Goal: Task Accomplishment & Management: Manage account settings

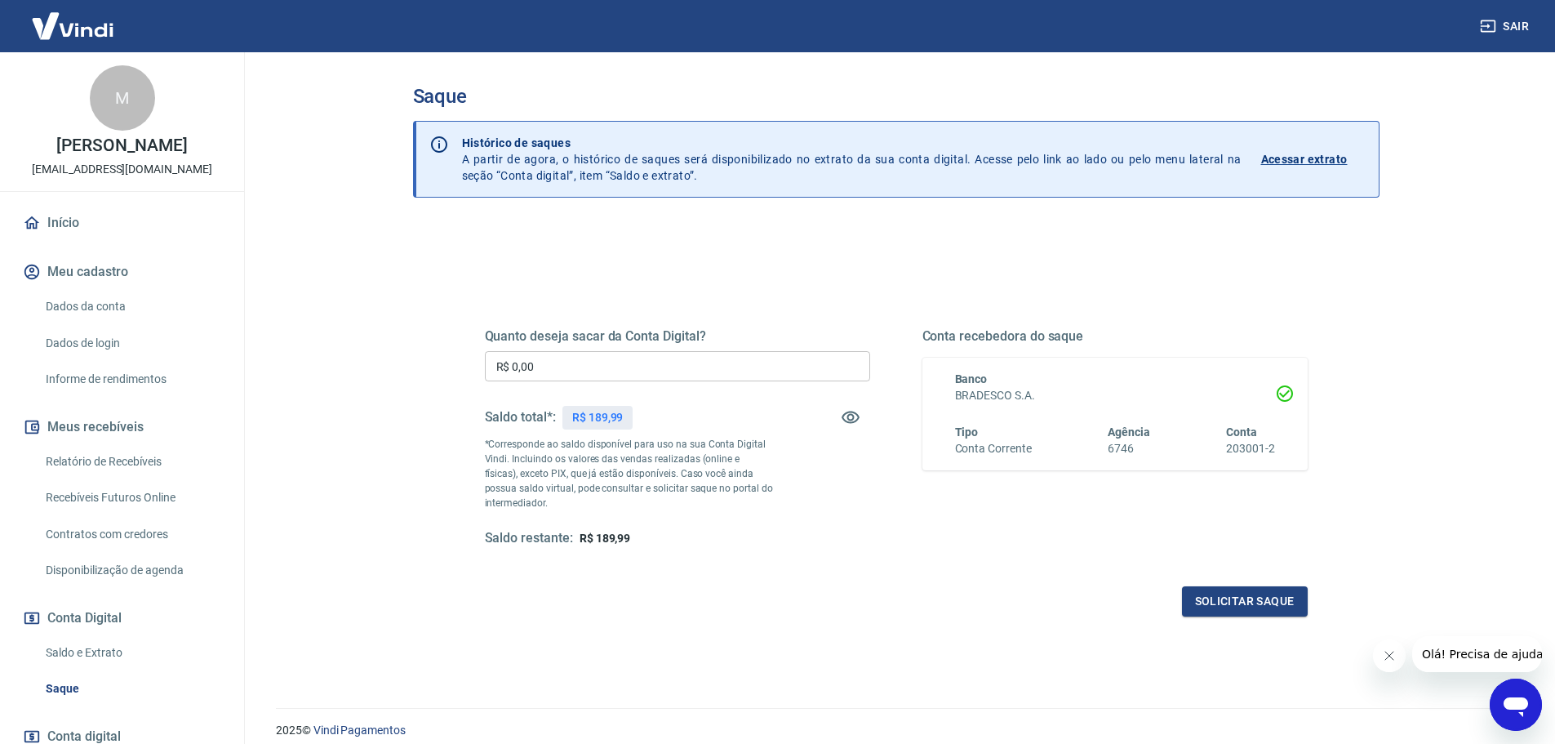
click at [673, 365] on input "R$ 0,00" at bounding box center [677, 366] width 385 height 30
type input "R$ 189,99"
click at [1218, 604] on button "Solicitar saque" at bounding box center [1245, 601] width 126 height 30
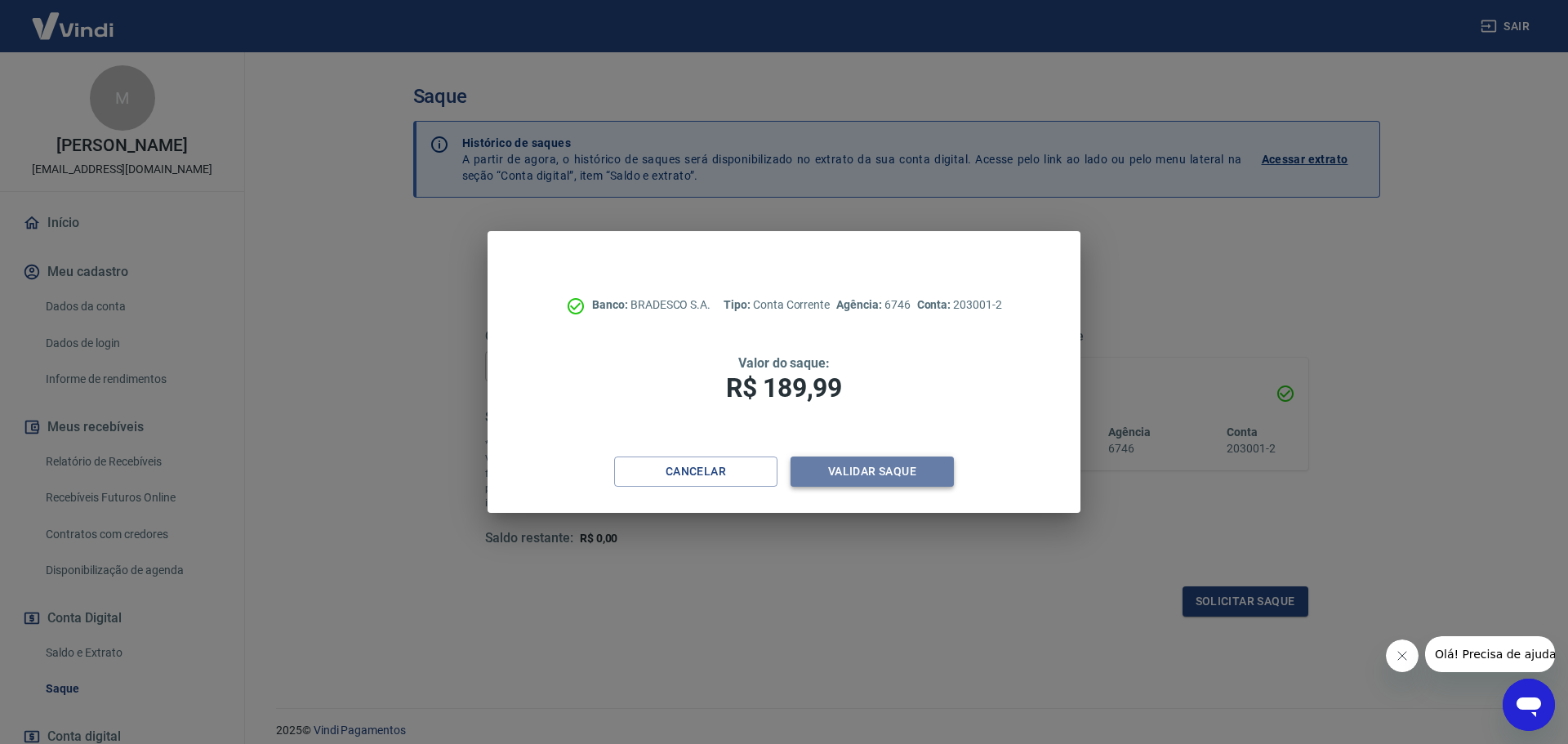
click at [862, 477] on button "Validar saque" at bounding box center [871, 471] width 163 height 30
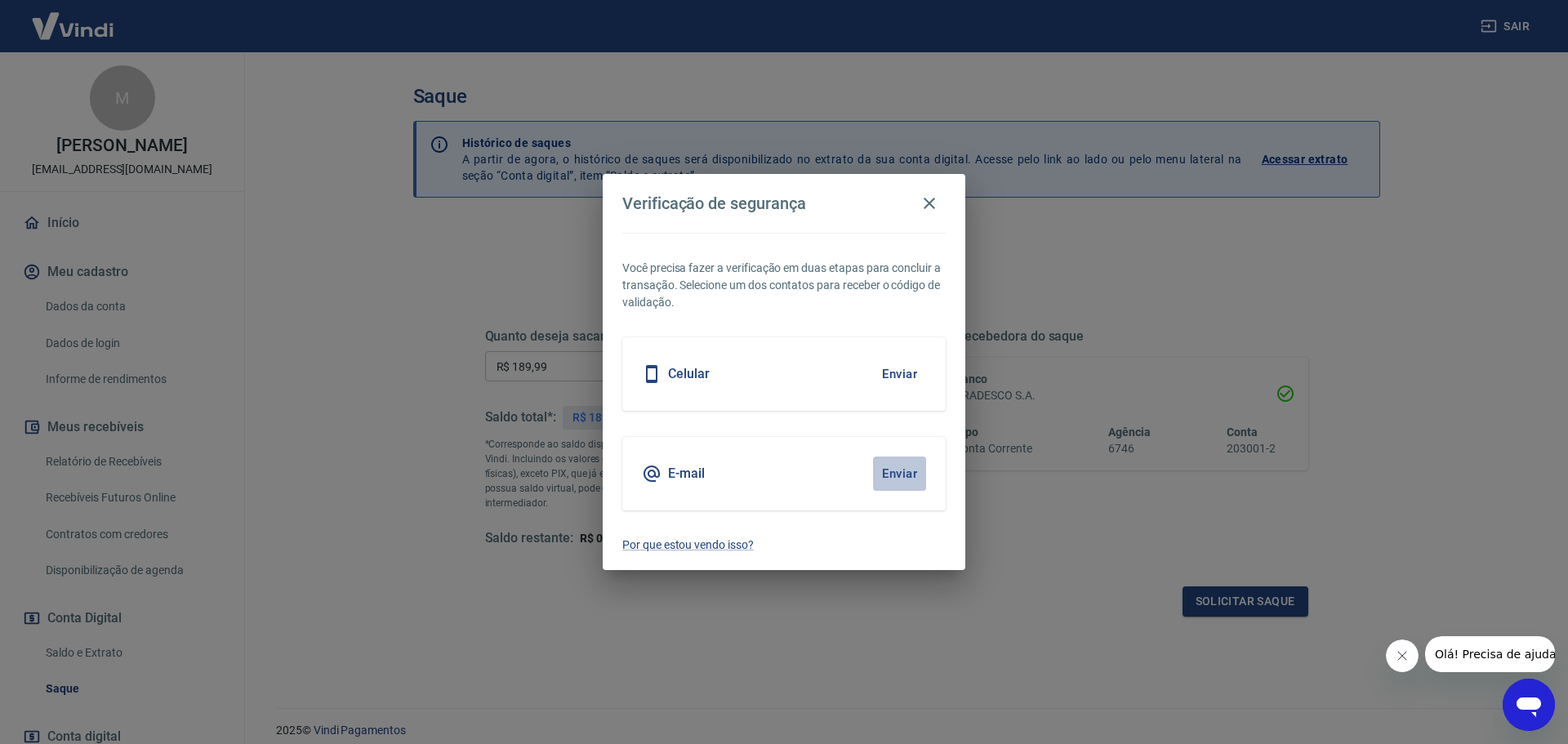
click at [897, 469] on button "Enviar" at bounding box center [899, 473] width 53 height 34
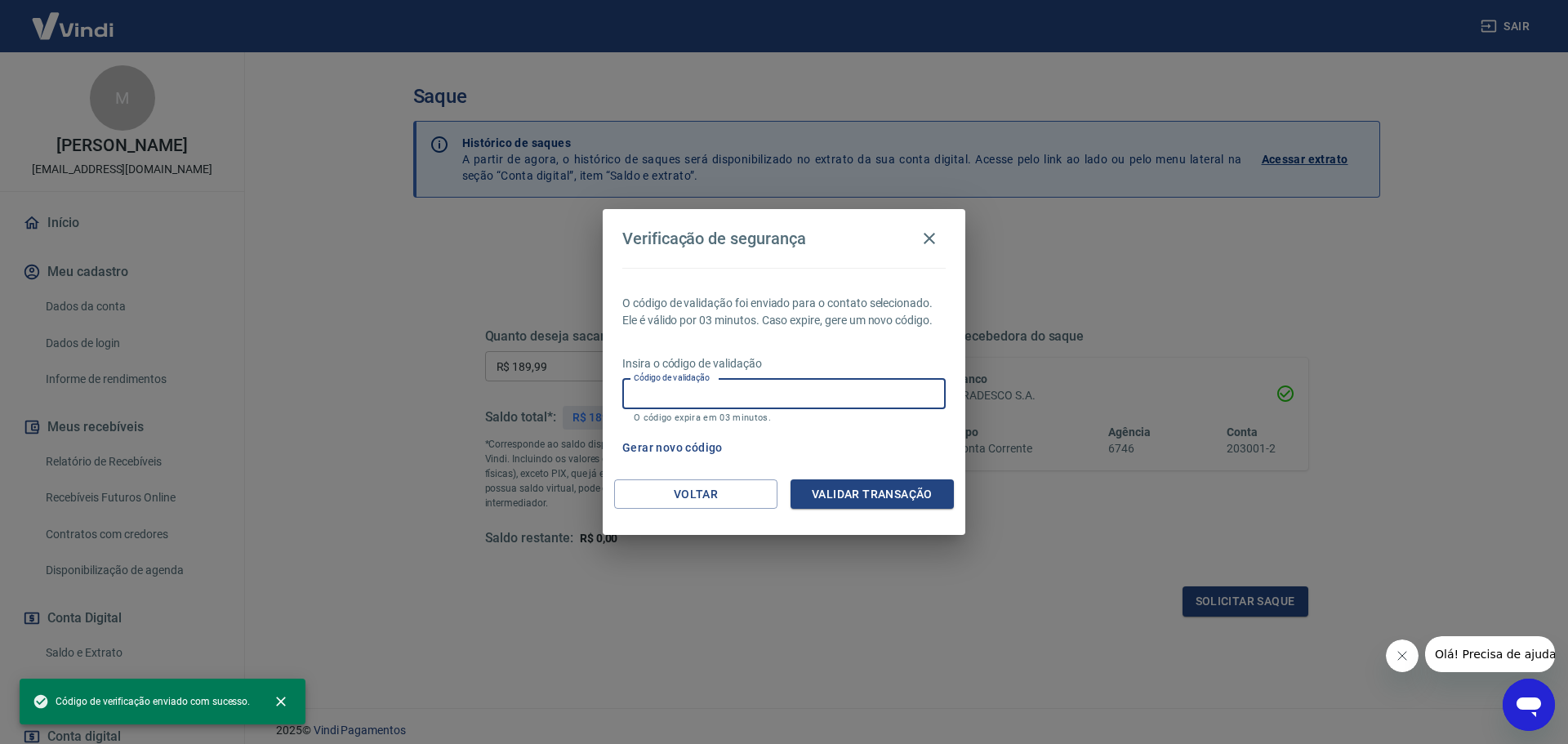
click at [723, 402] on input "Código de validação" at bounding box center [783, 394] width 323 height 30
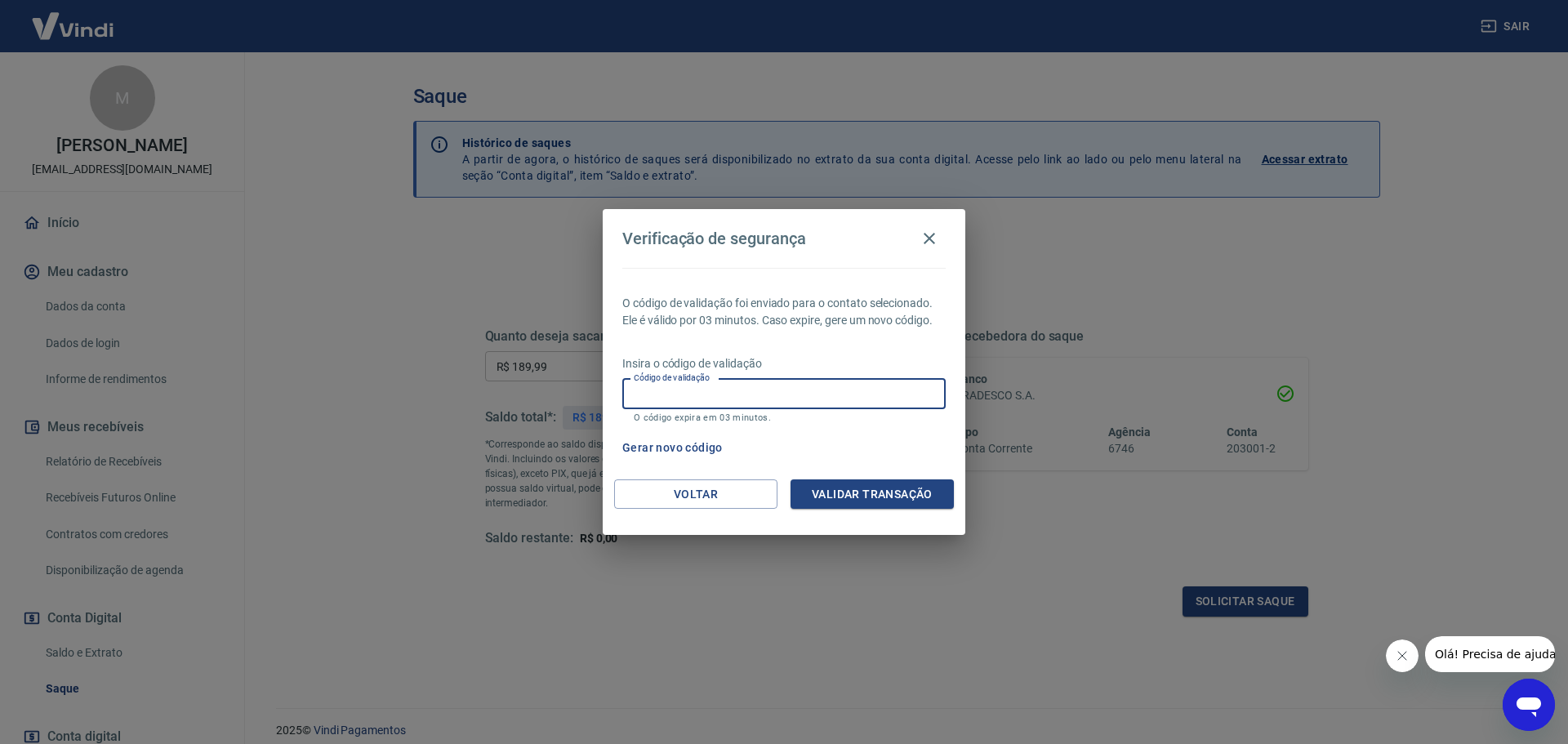
paste input "114354"
type input "114354"
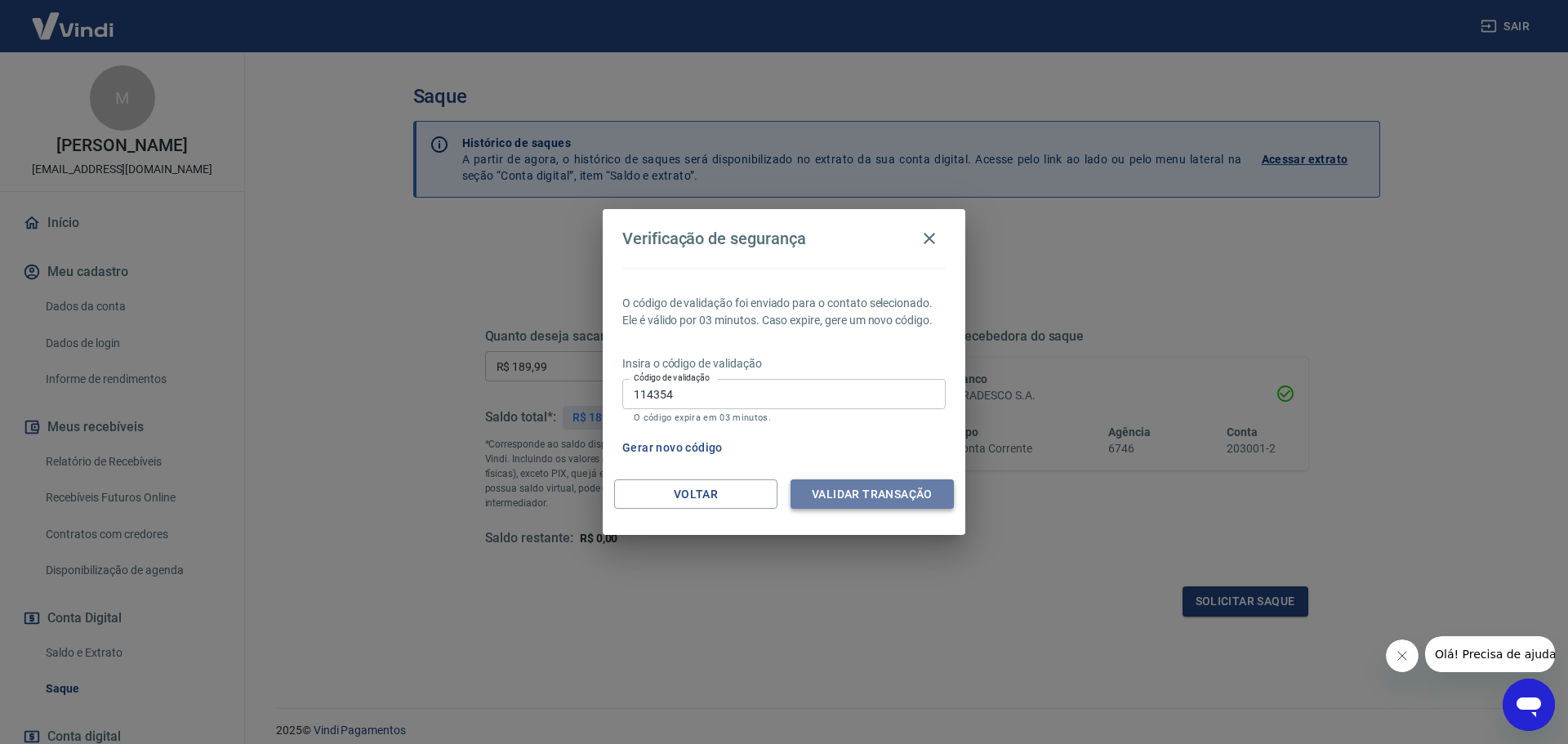
click at [859, 488] on button "Validar transação" at bounding box center [871, 494] width 163 height 30
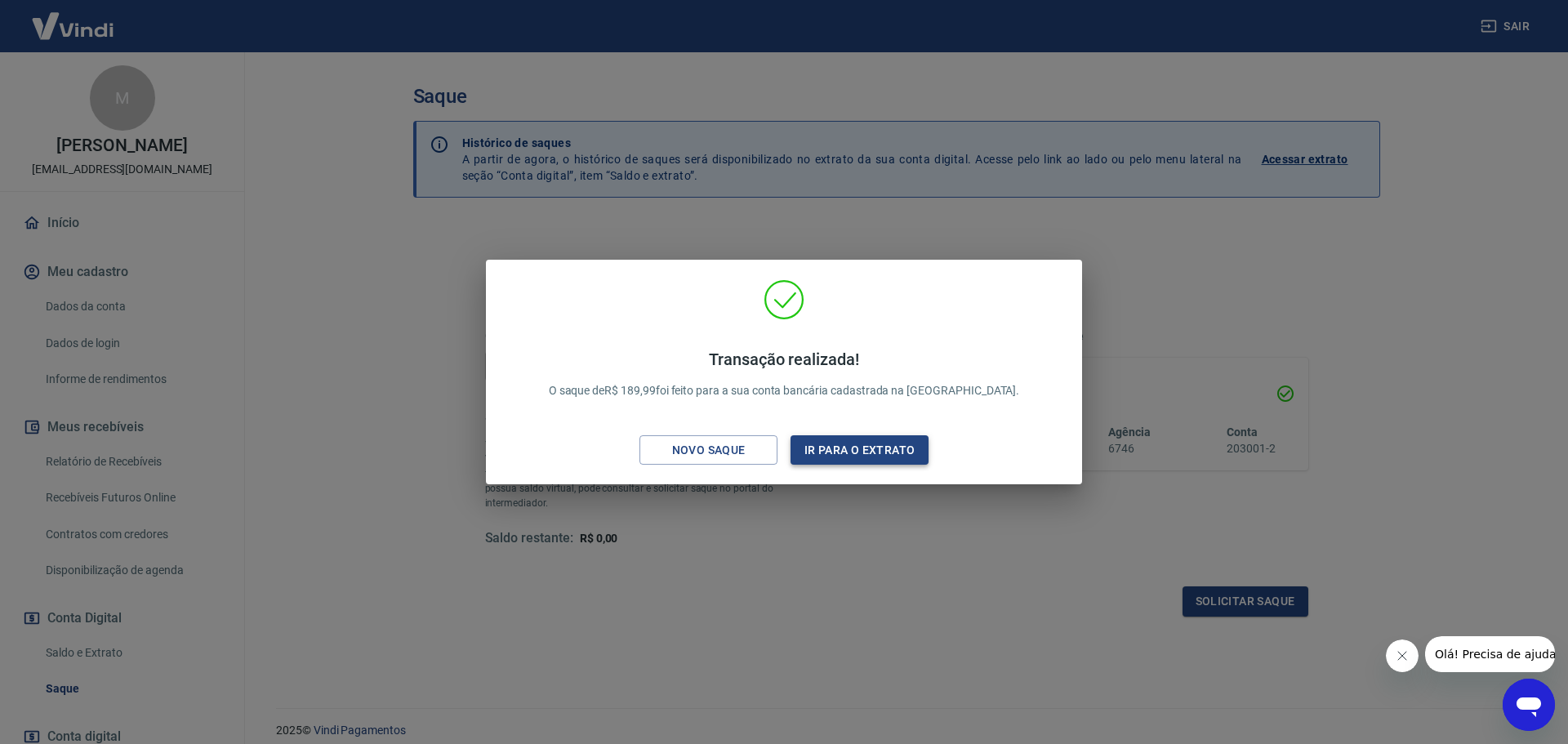
click at [871, 455] on button "Ir para o extrato" at bounding box center [859, 450] width 138 height 30
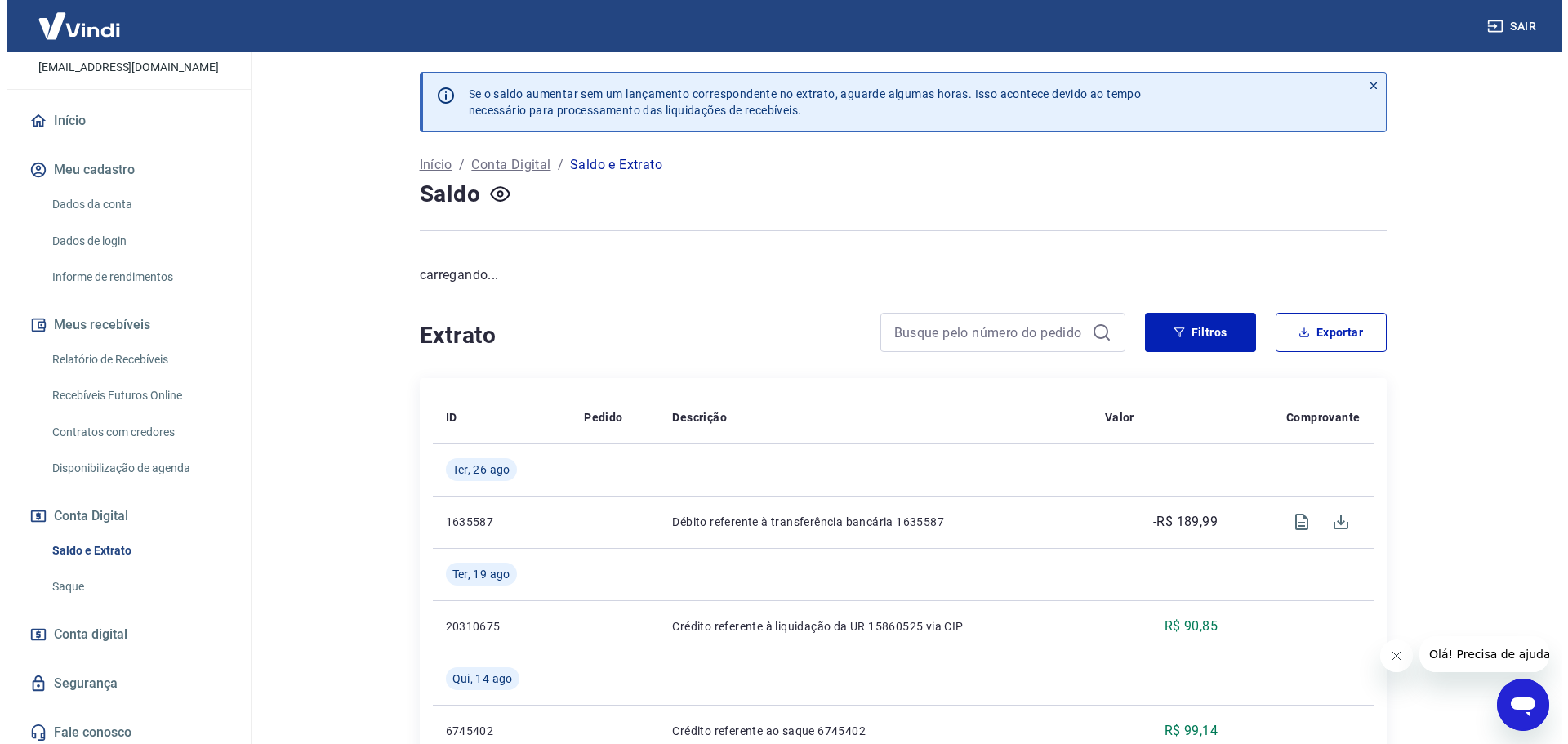
scroll to position [109, 0]
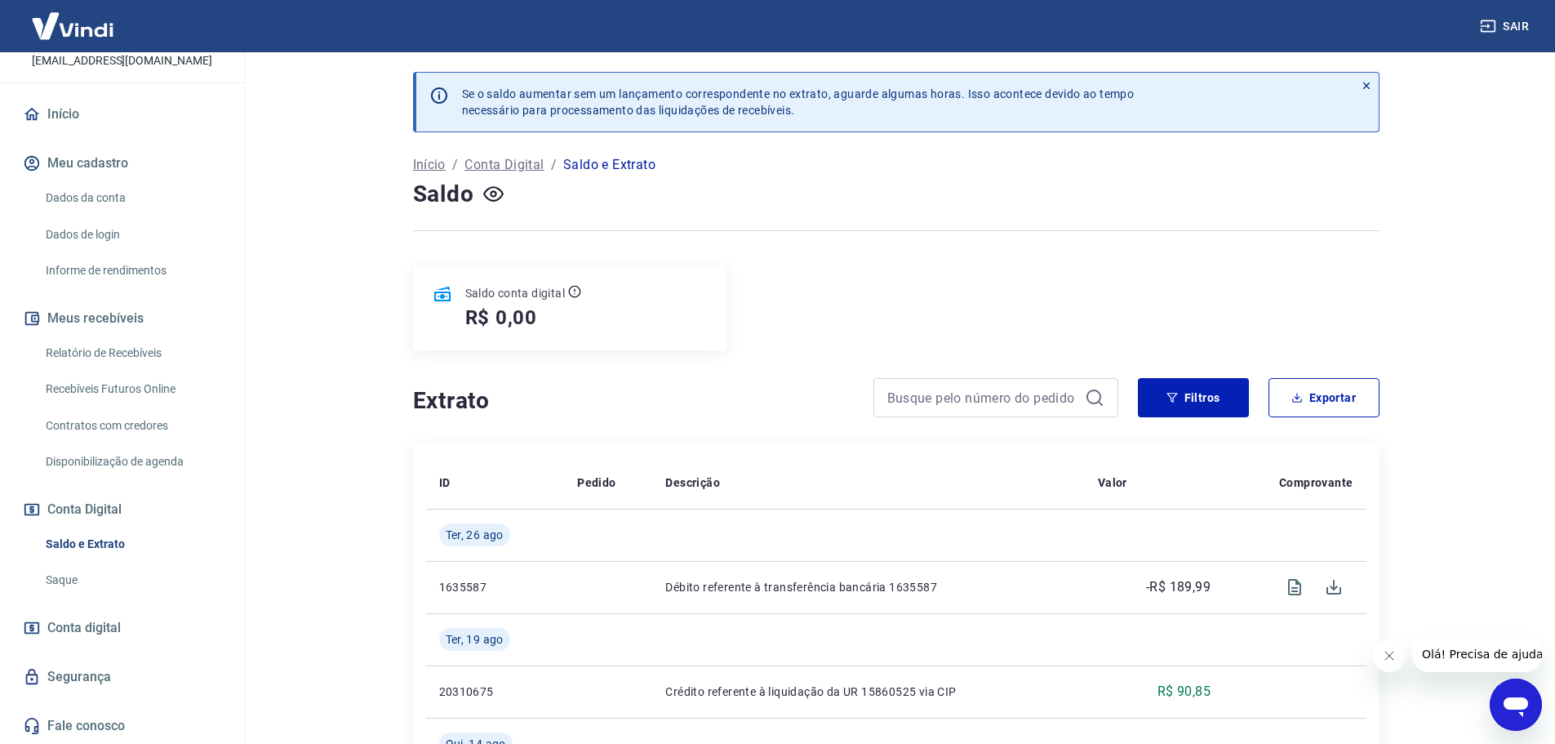
click at [109, 725] on link "Fale conosco" at bounding box center [122, 726] width 205 height 36
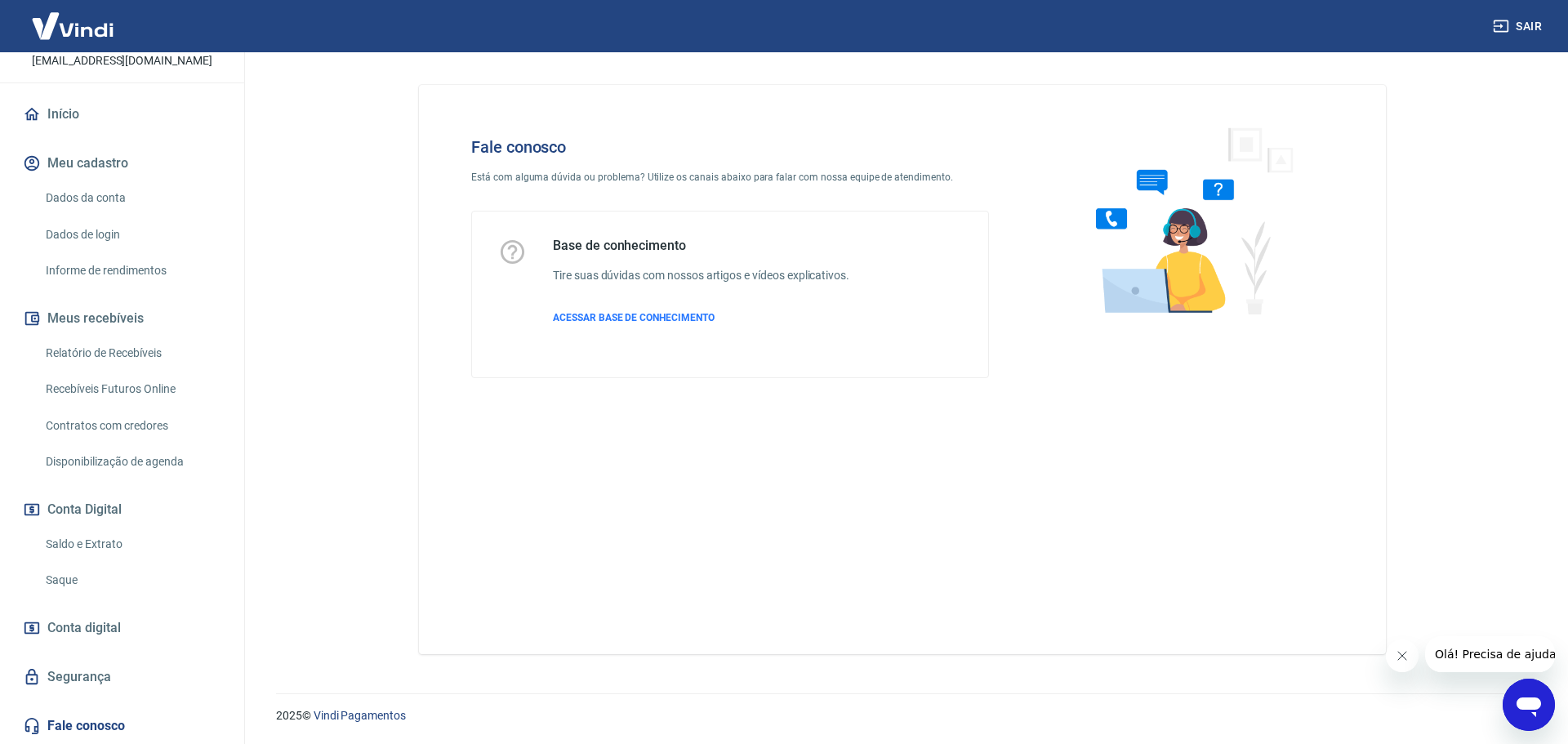
click at [1142, 268] on img at bounding box center [1187, 220] width 248 height 218
click at [559, 170] on p "Está com alguma dúvida ou problema? Utilize os canais abaixo para falar com nos…" at bounding box center [730, 177] width 518 height 15
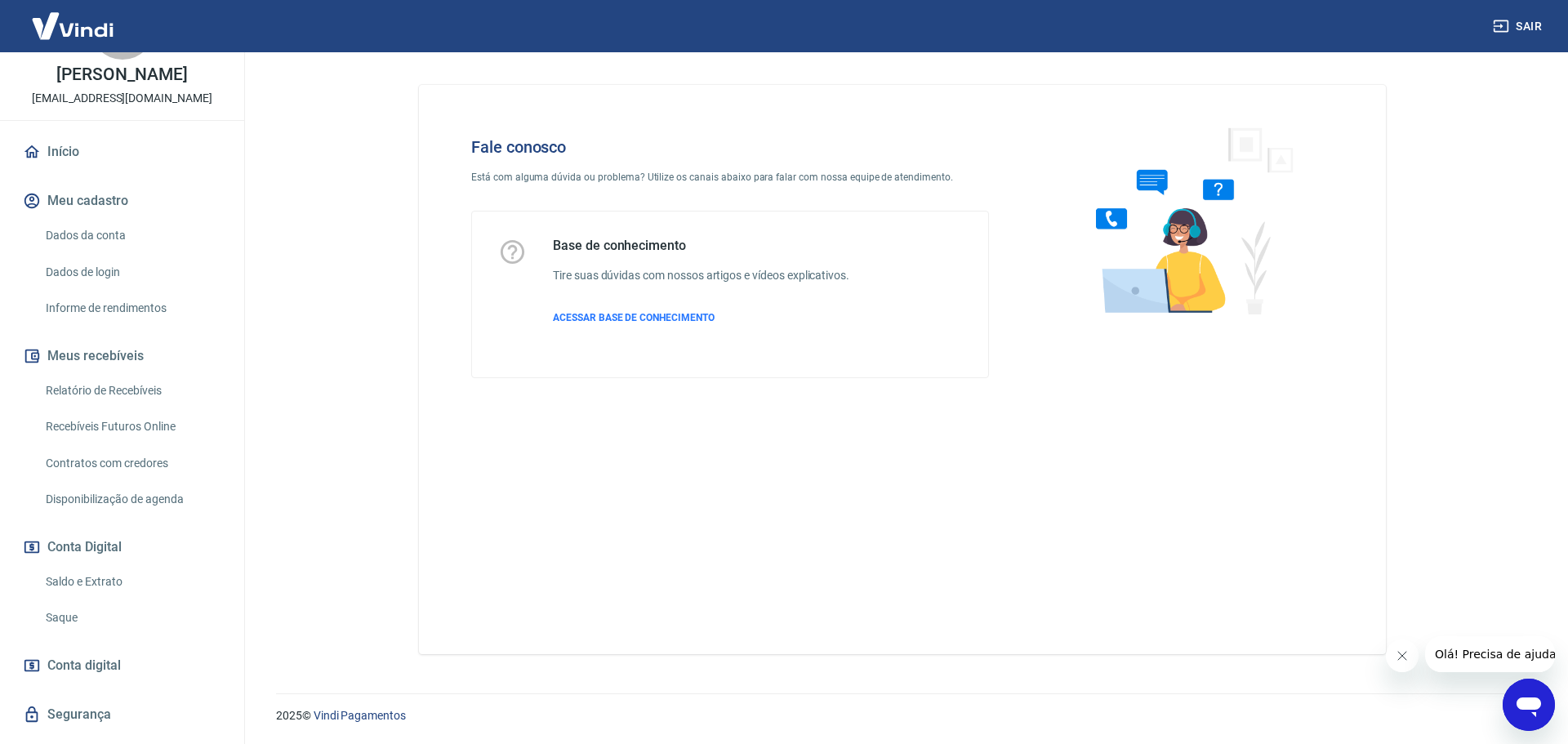
scroll to position [109, 0]
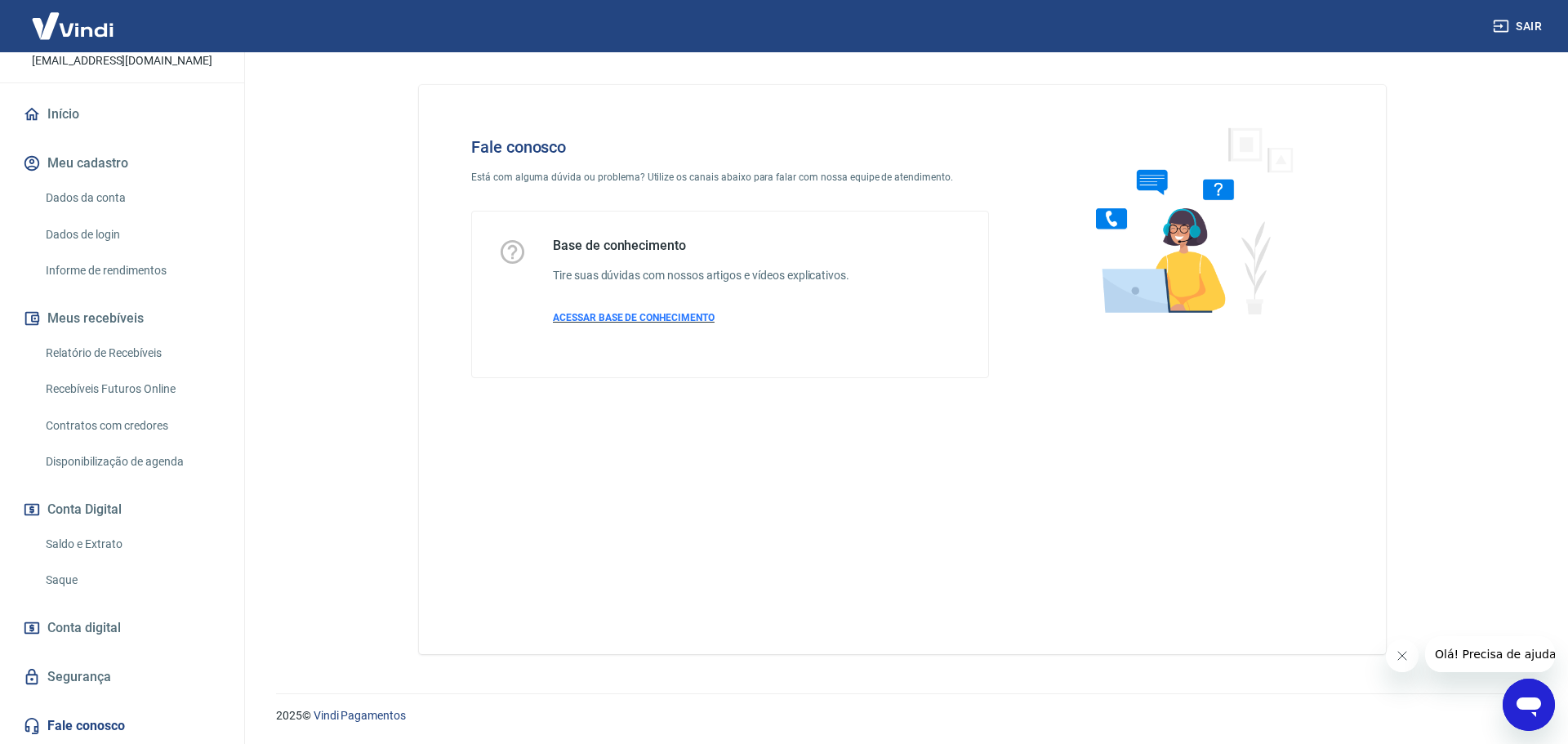
click at [626, 321] on span "ACESSAR BASE DE CONHECIMENTO" at bounding box center [634, 317] width 162 height 11
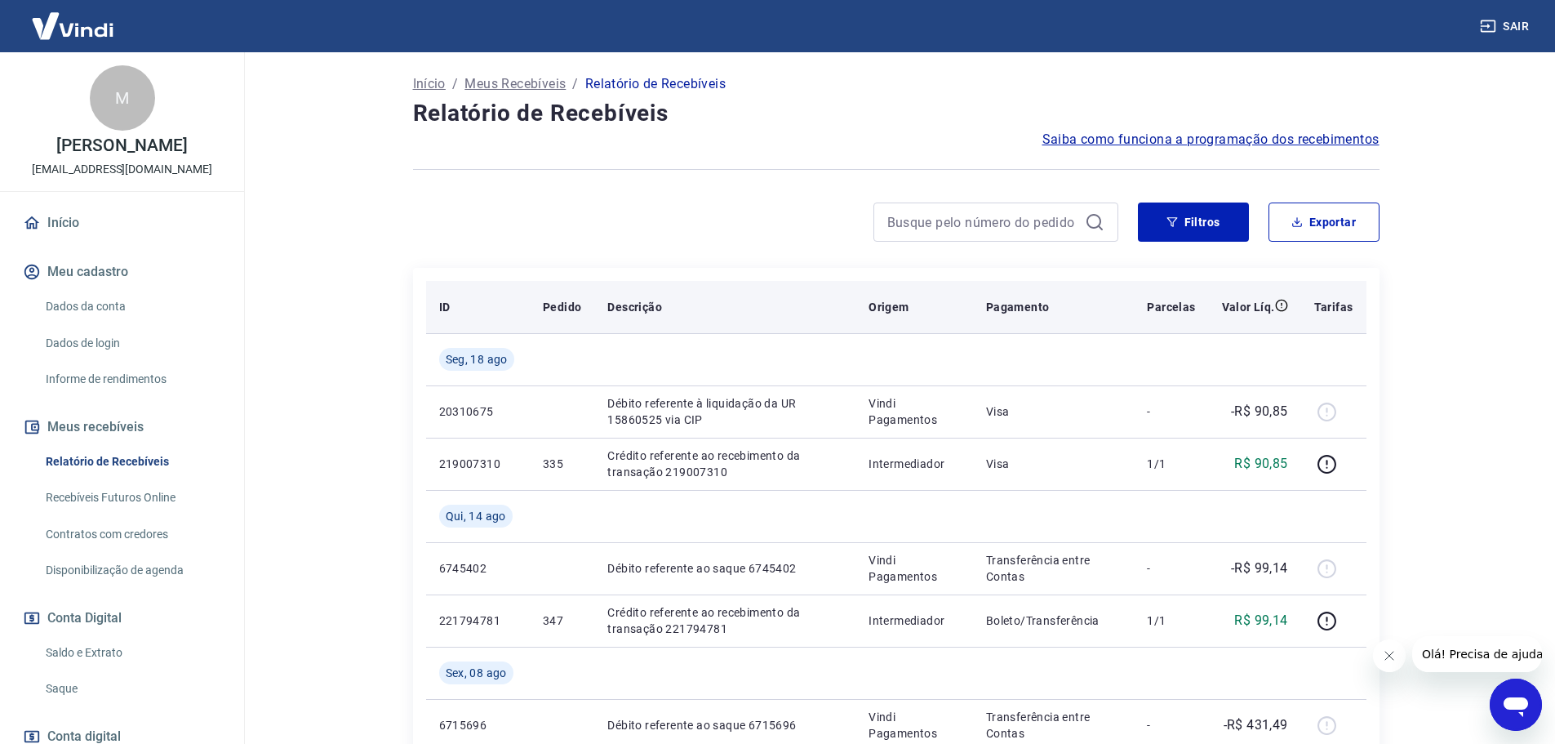
scroll to position [82, 0]
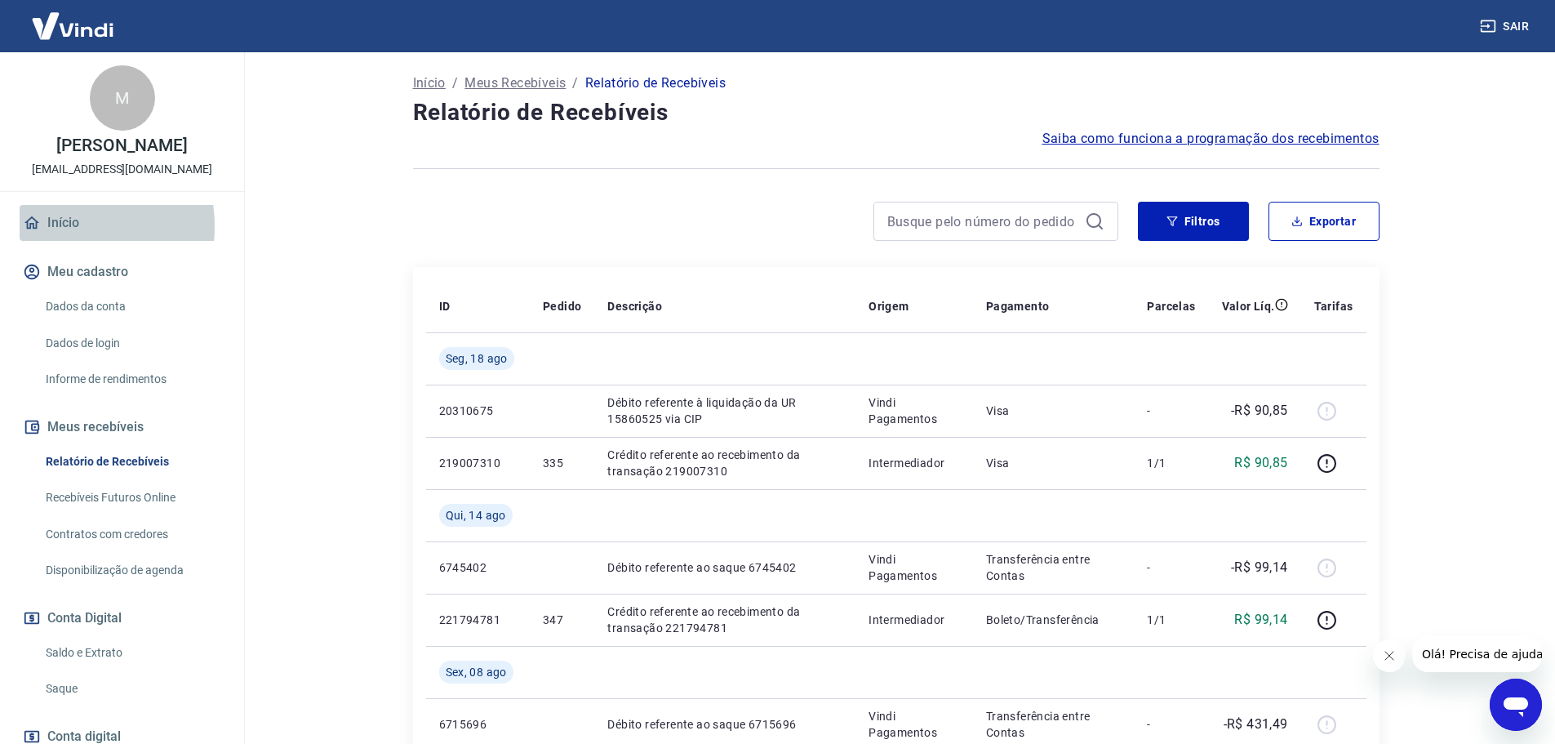
click at [56, 226] on link "Início" at bounding box center [122, 223] width 205 height 36
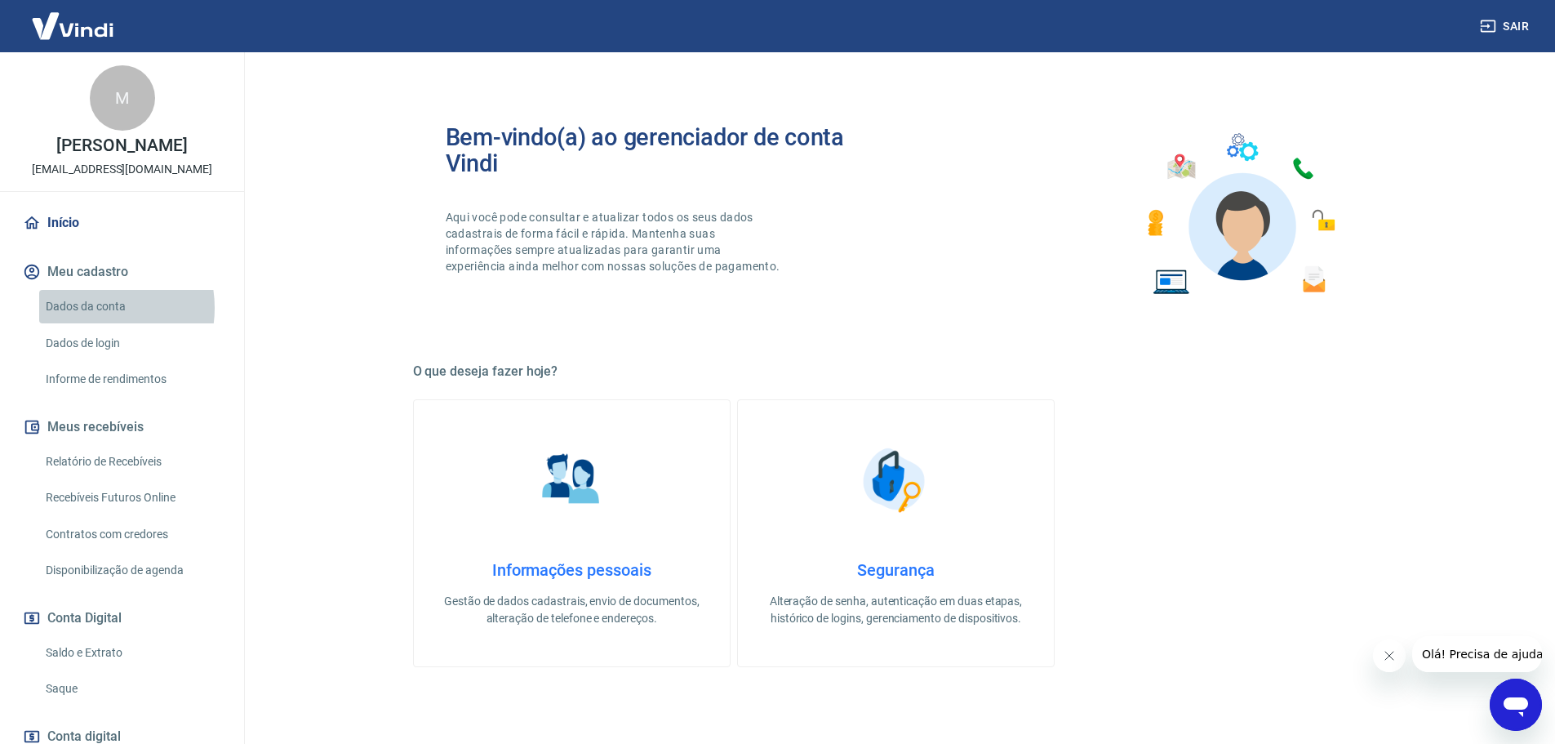
click at [91, 308] on link "Dados da conta" at bounding box center [131, 306] width 185 height 33
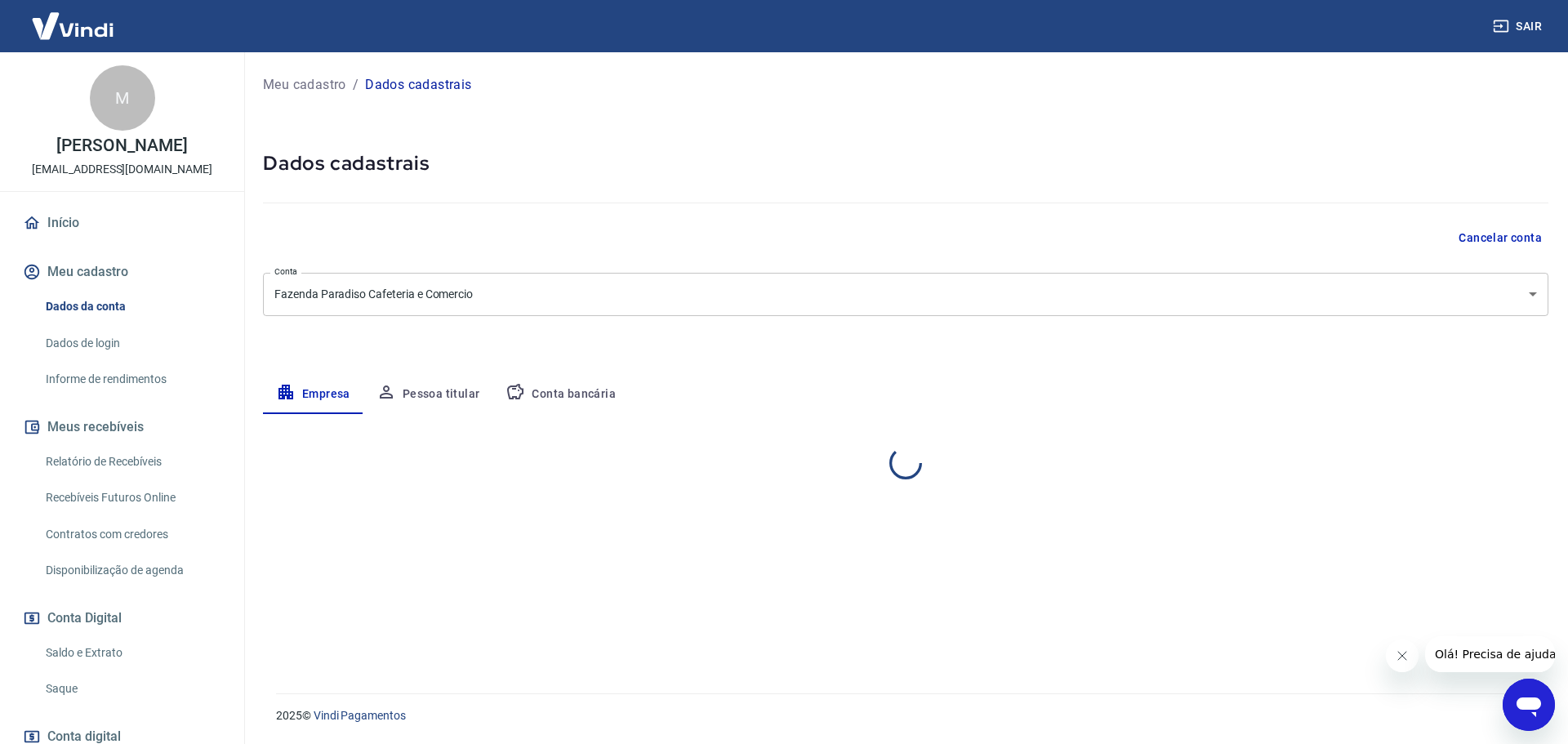
select select "RJ"
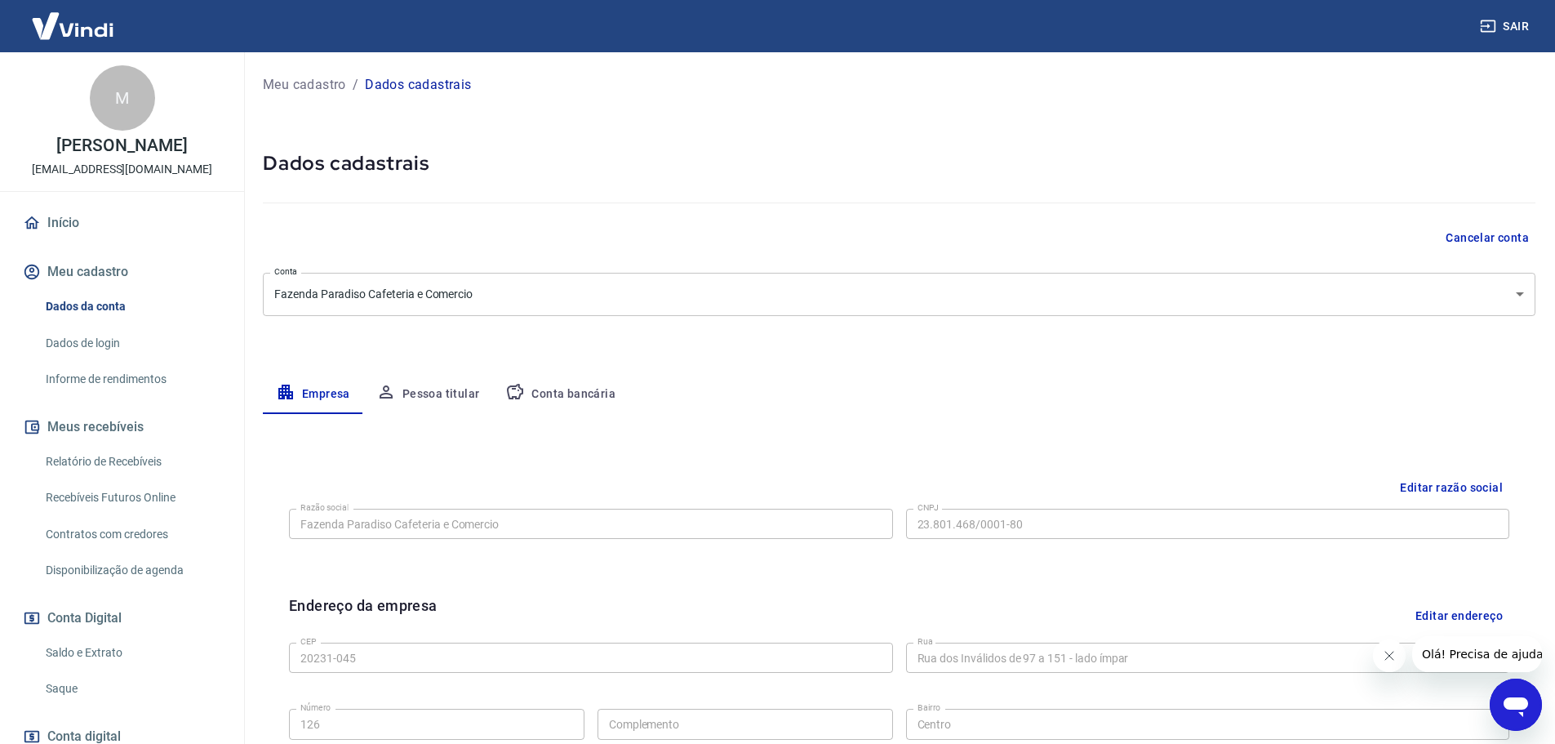
click at [550, 398] on button "Conta bancária" at bounding box center [560, 394] width 136 height 39
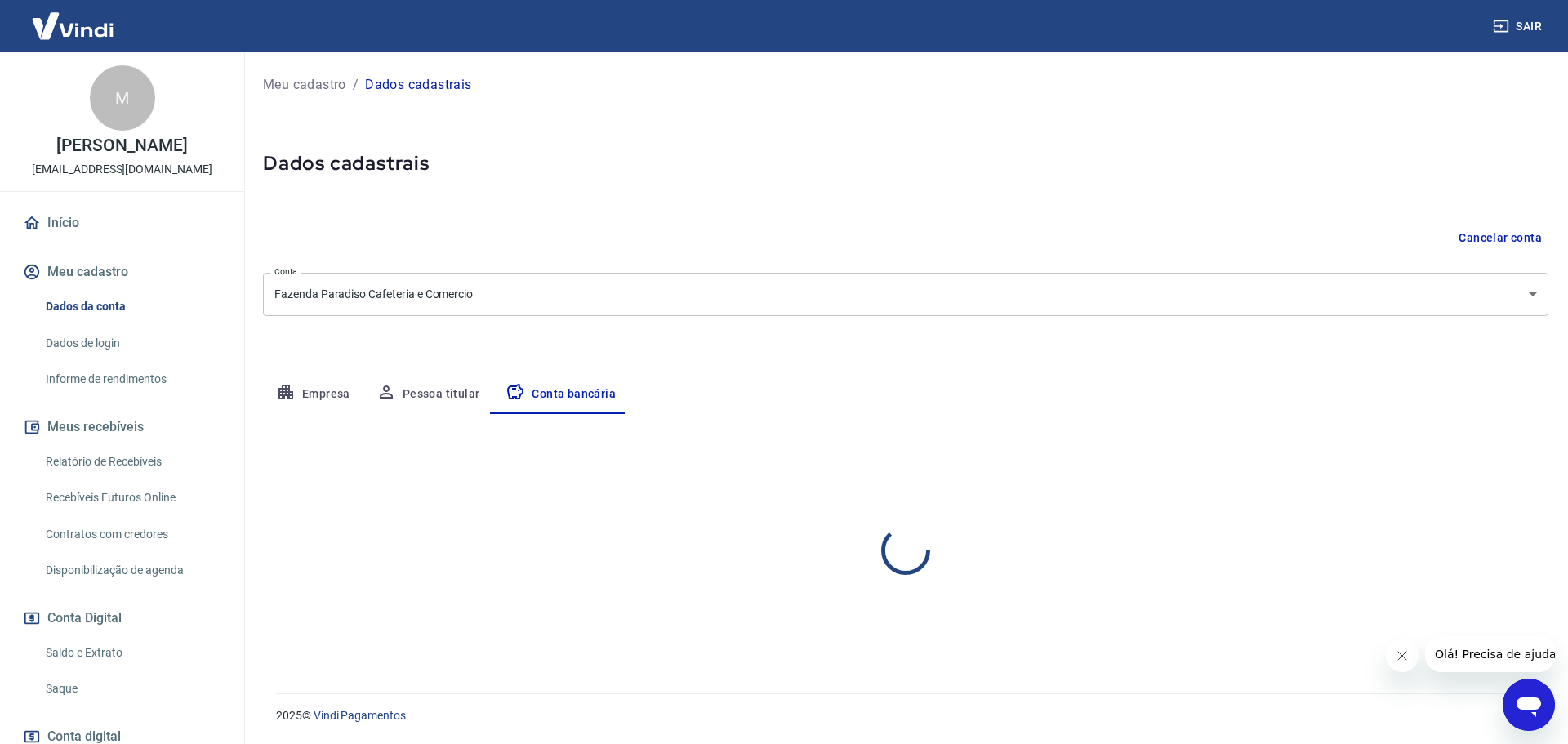
select select "1"
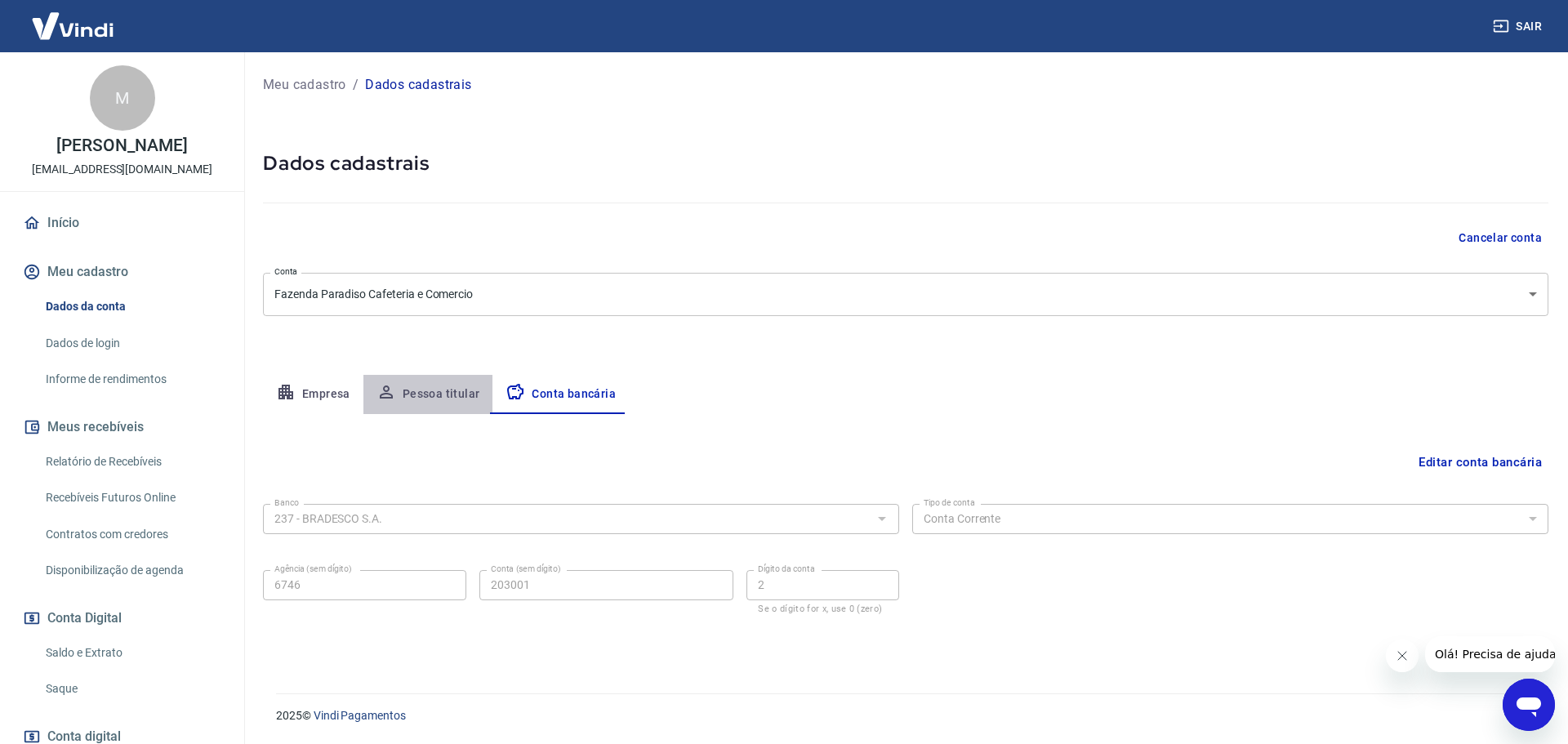
click at [449, 388] on button "Pessoa titular" at bounding box center [428, 394] width 130 height 39
click at [321, 390] on button "Empresa" at bounding box center [313, 394] width 100 height 39
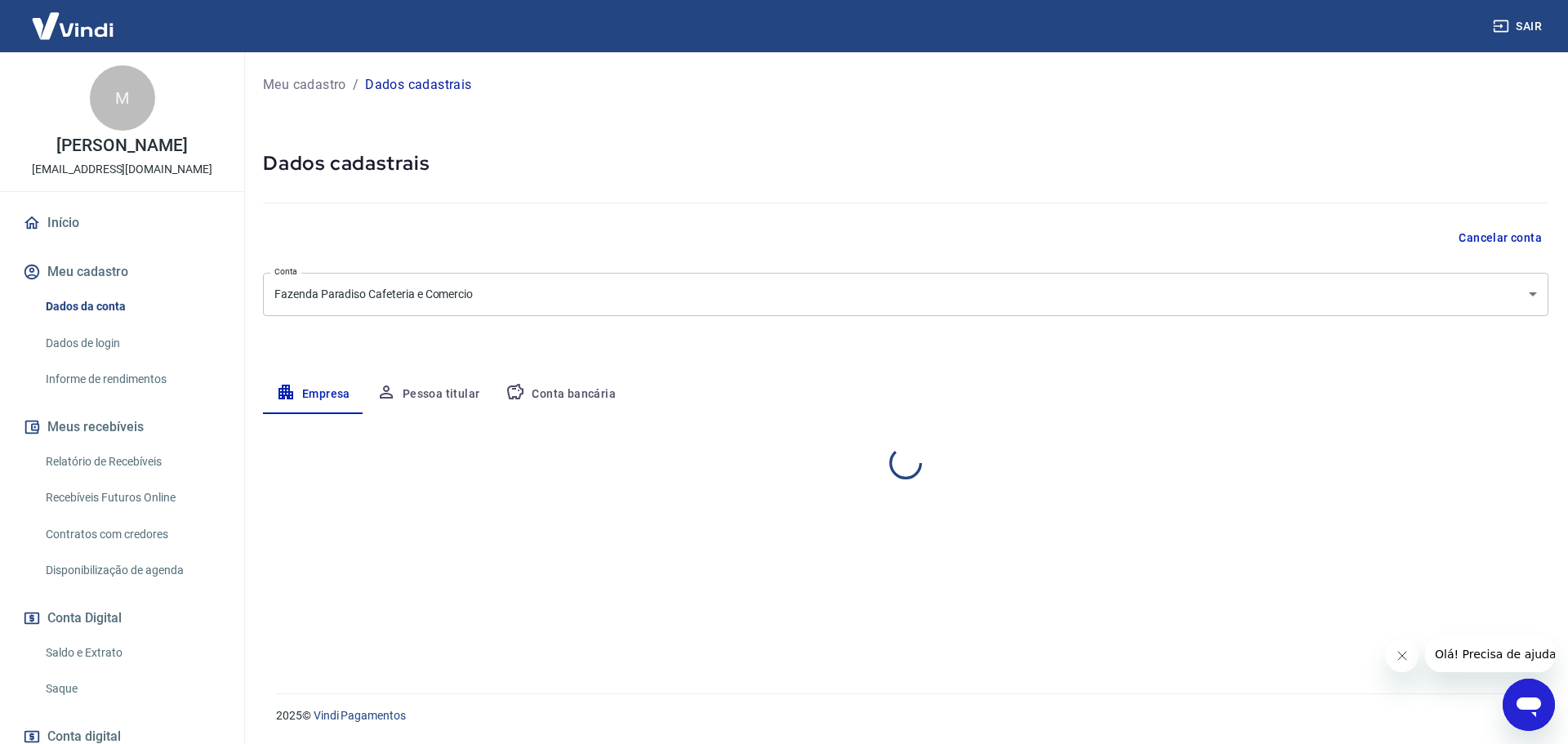
select select "RJ"
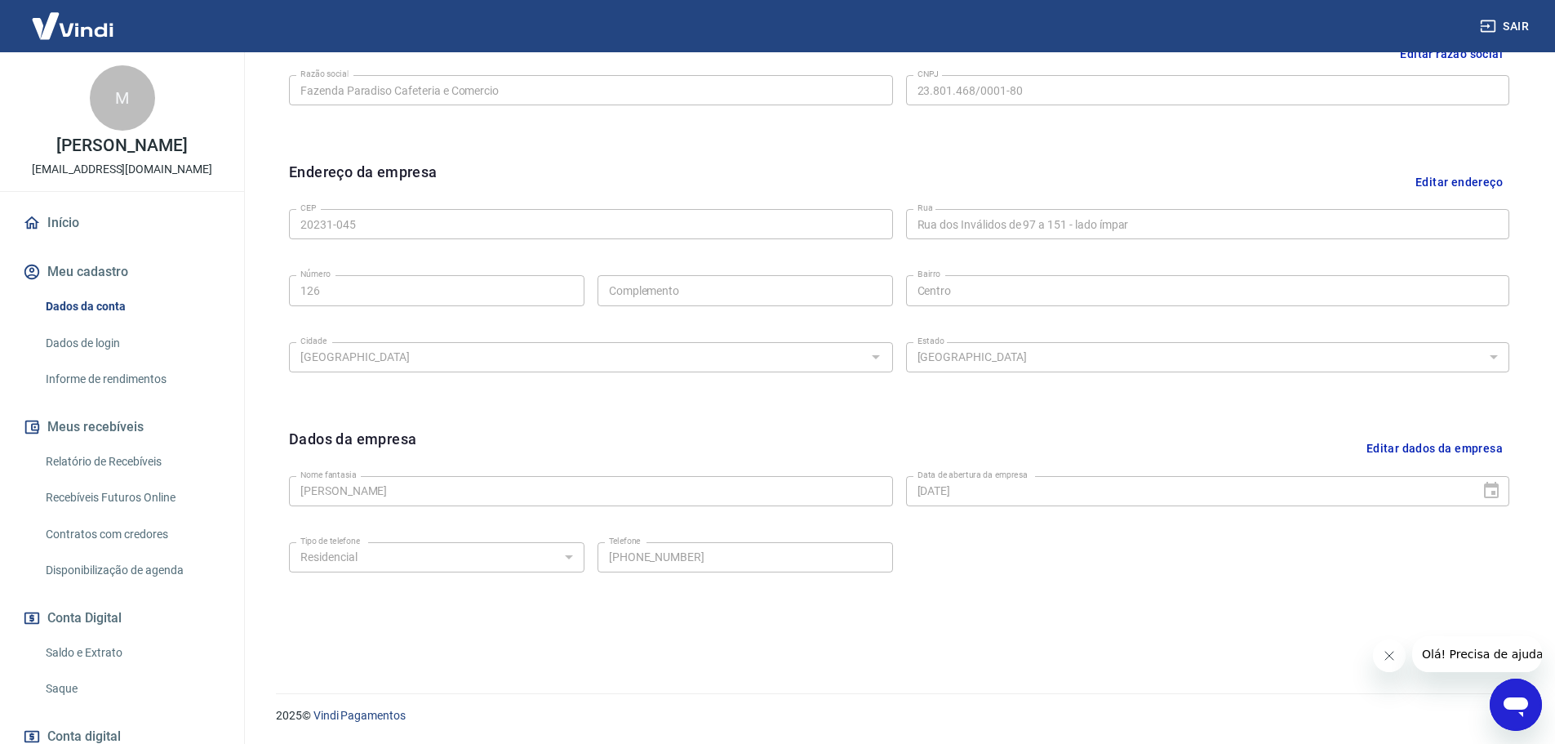
scroll to position [433, 0]
click at [114, 102] on div "M" at bounding box center [122, 97] width 65 height 65
click at [91, 25] on img at bounding box center [73, 26] width 106 height 50
